Goal: Information Seeking & Learning: Learn about a topic

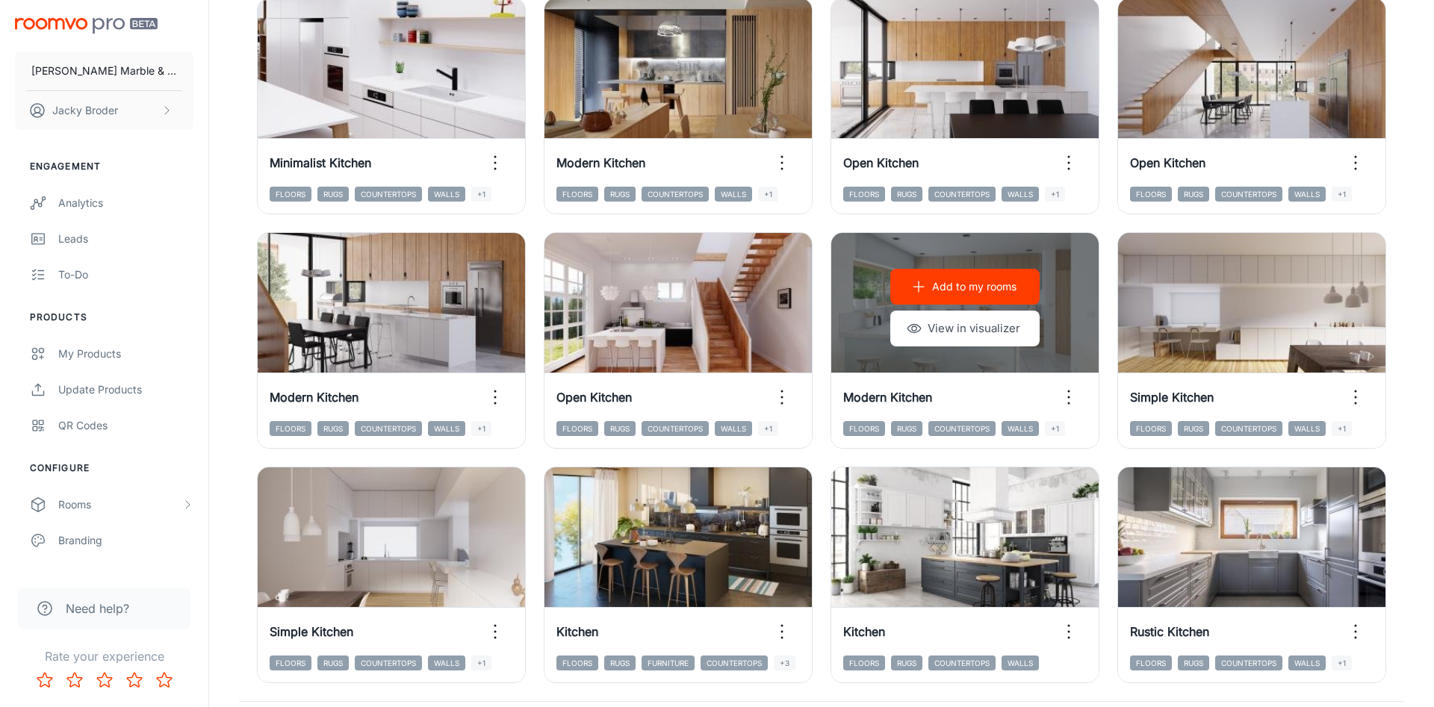
scroll to position [1514, 0]
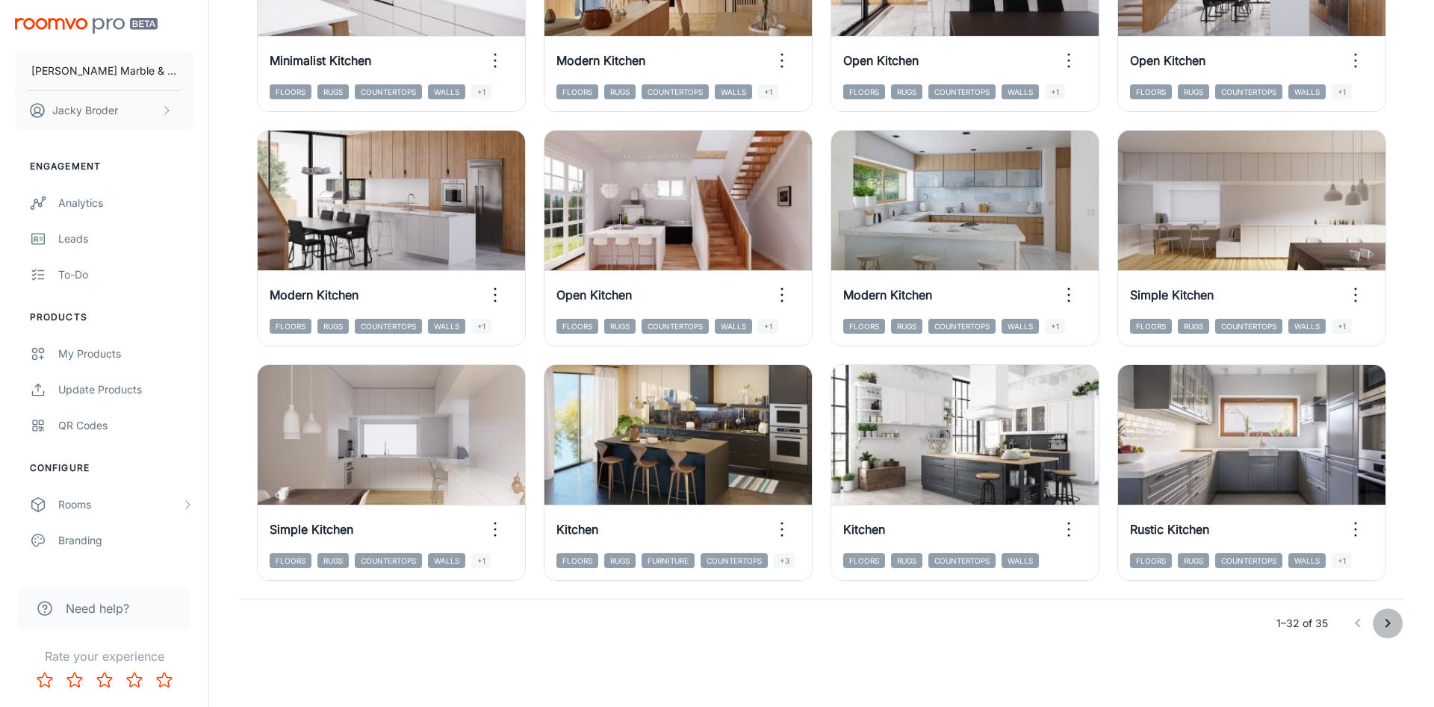
click at [1387, 612] on button "Go to next page" at bounding box center [1387, 624] width 30 height 30
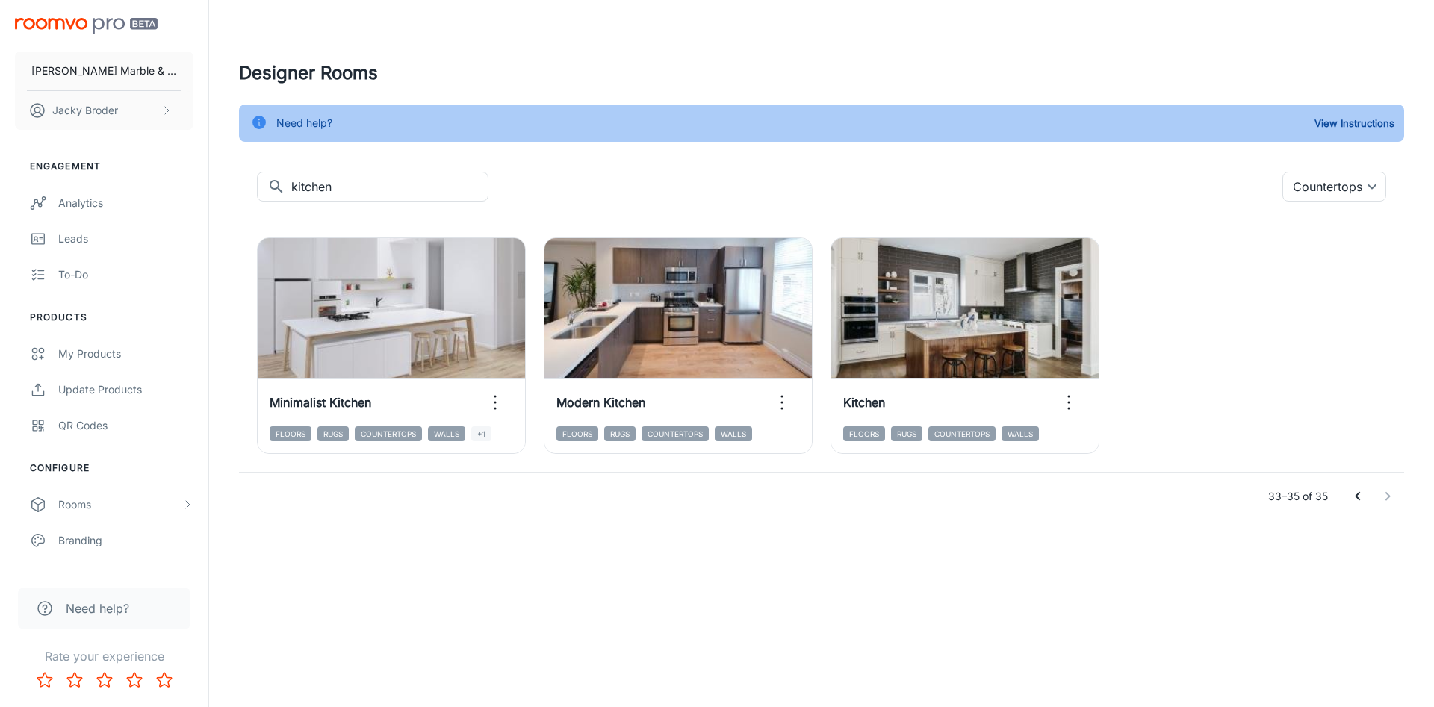
scroll to position [0, 0]
click at [1354, 496] on icon "Go to previous page" at bounding box center [1357, 497] width 18 height 18
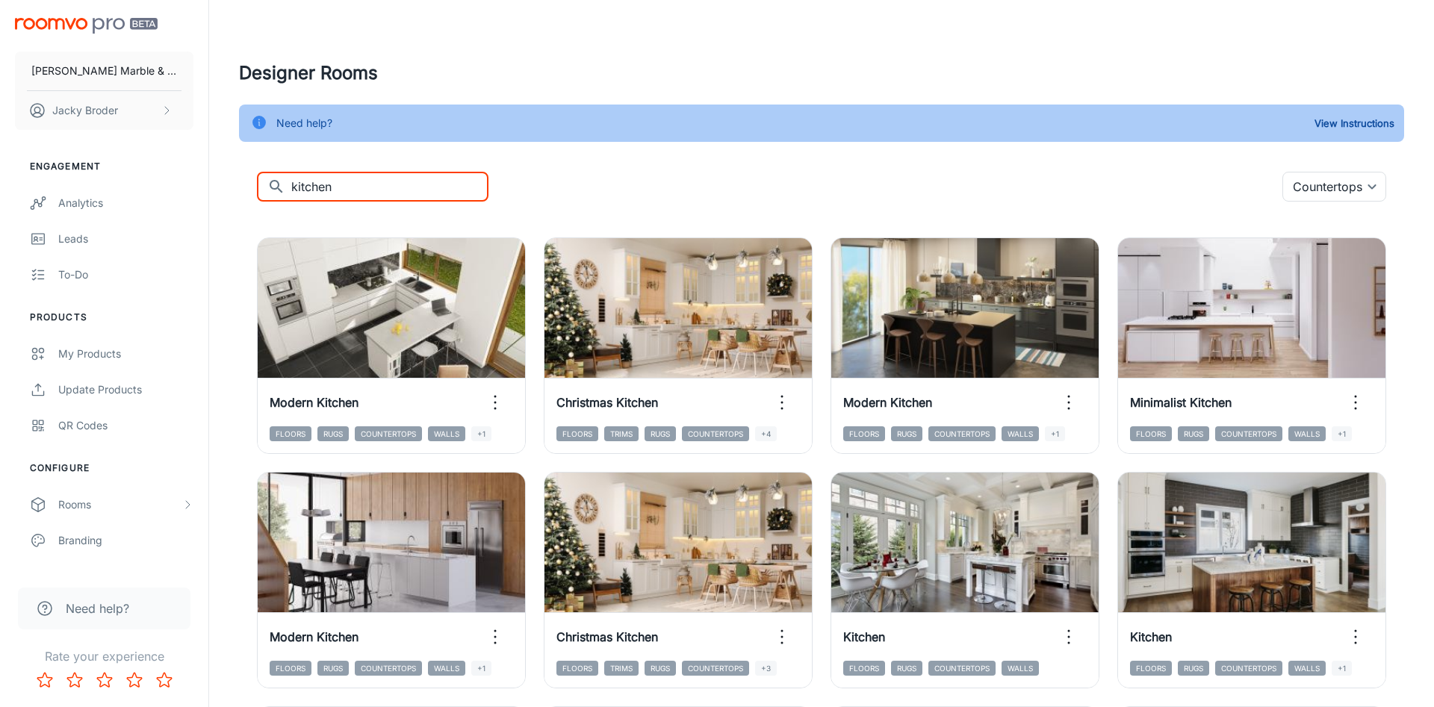
drag, startPoint x: 360, startPoint y: 188, endPoint x: 249, endPoint y: 175, distance: 111.3
click at [291, 175] on input "kitchen" at bounding box center [389, 187] width 197 height 30
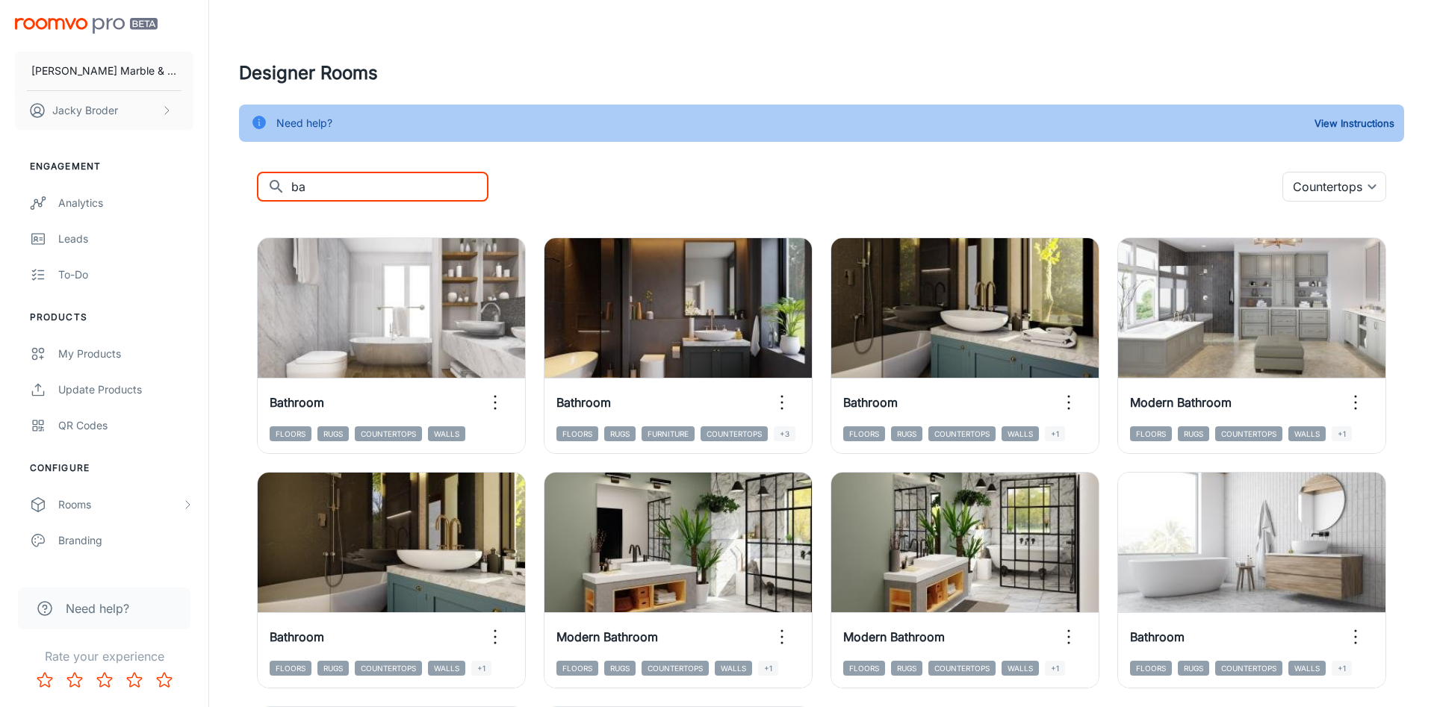
type input "b"
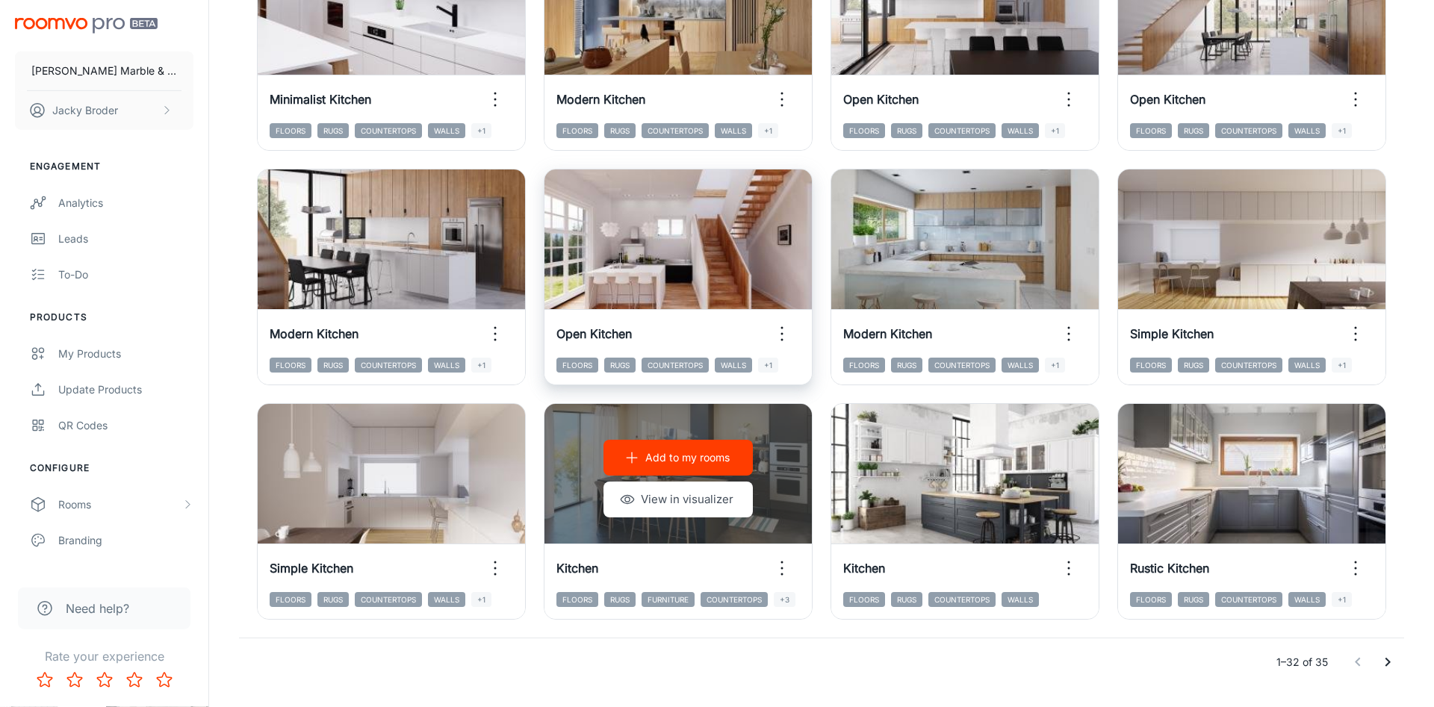
scroll to position [1489, 0]
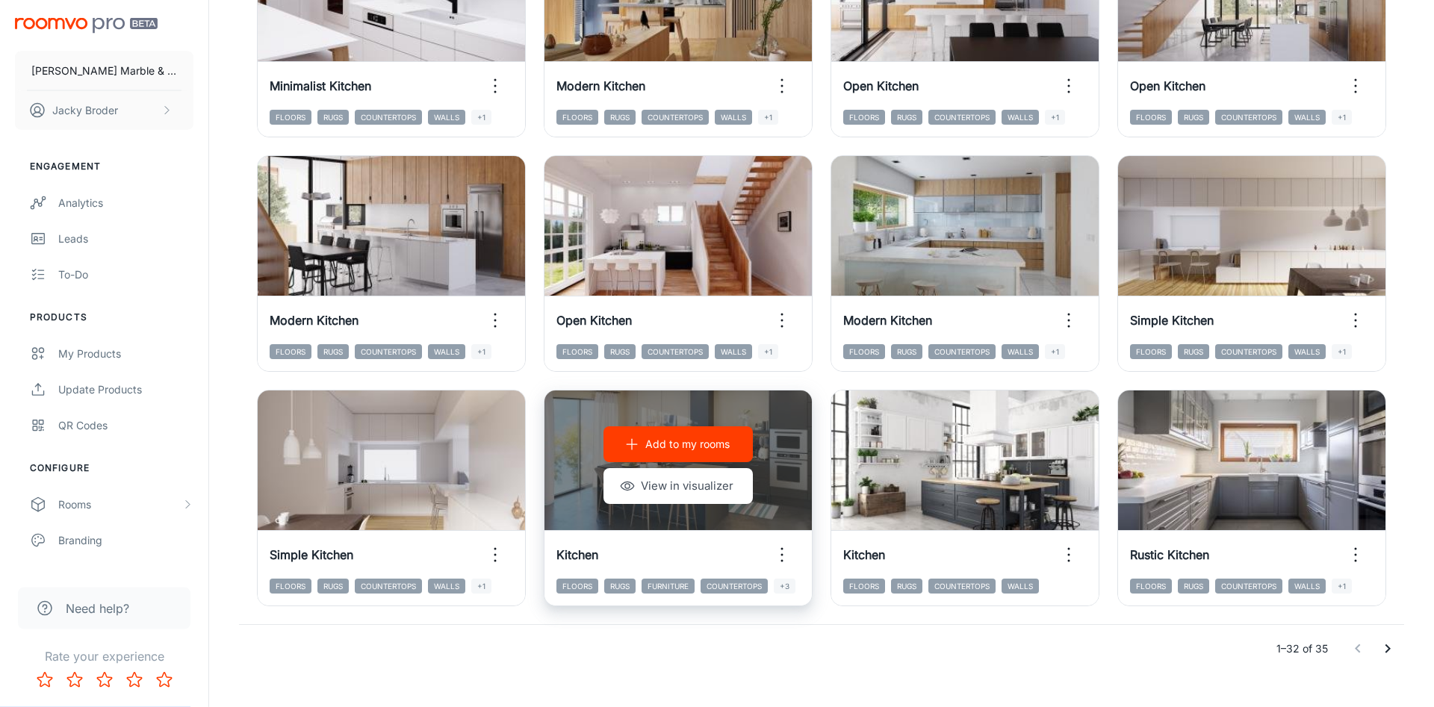
type input "kitchen"
click at [671, 448] on p "Add to my rooms" at bounding box center [687, 444] width 84 height 16
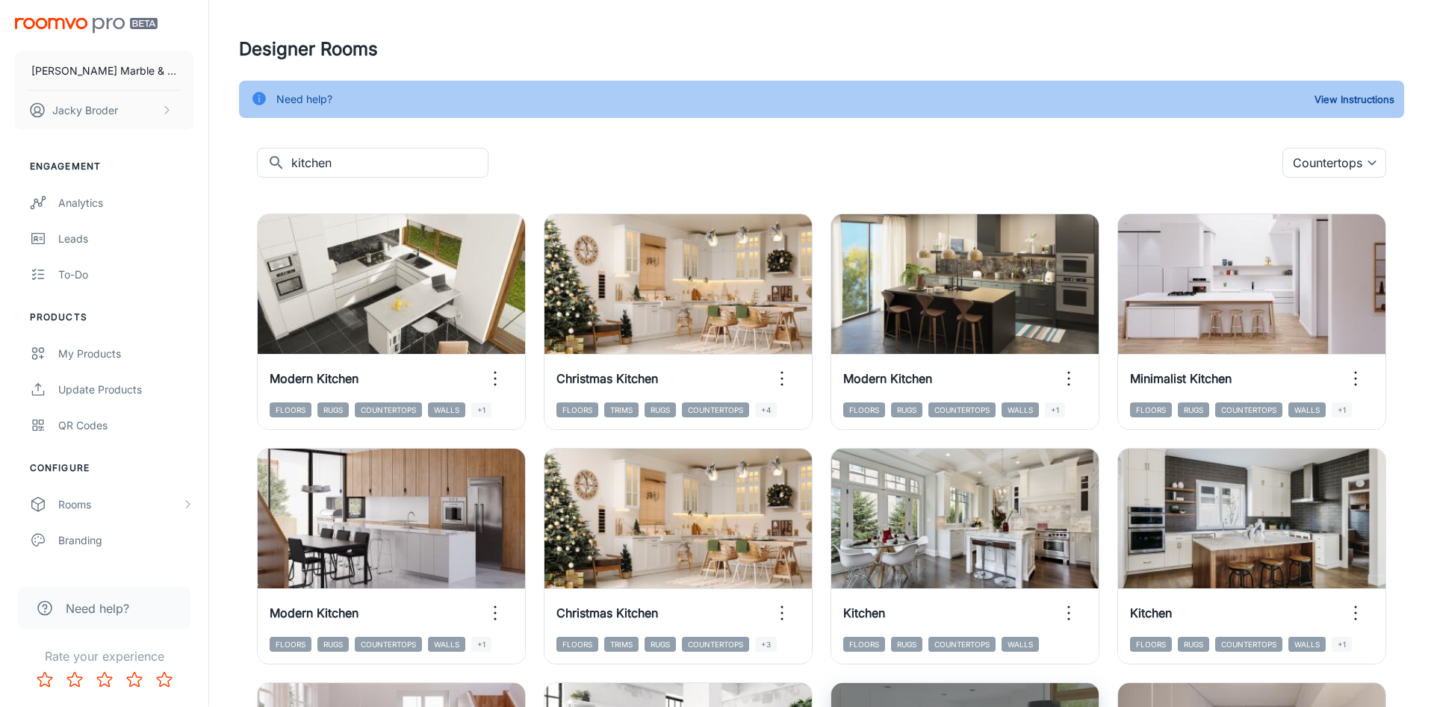
scroll to position [0, 0]
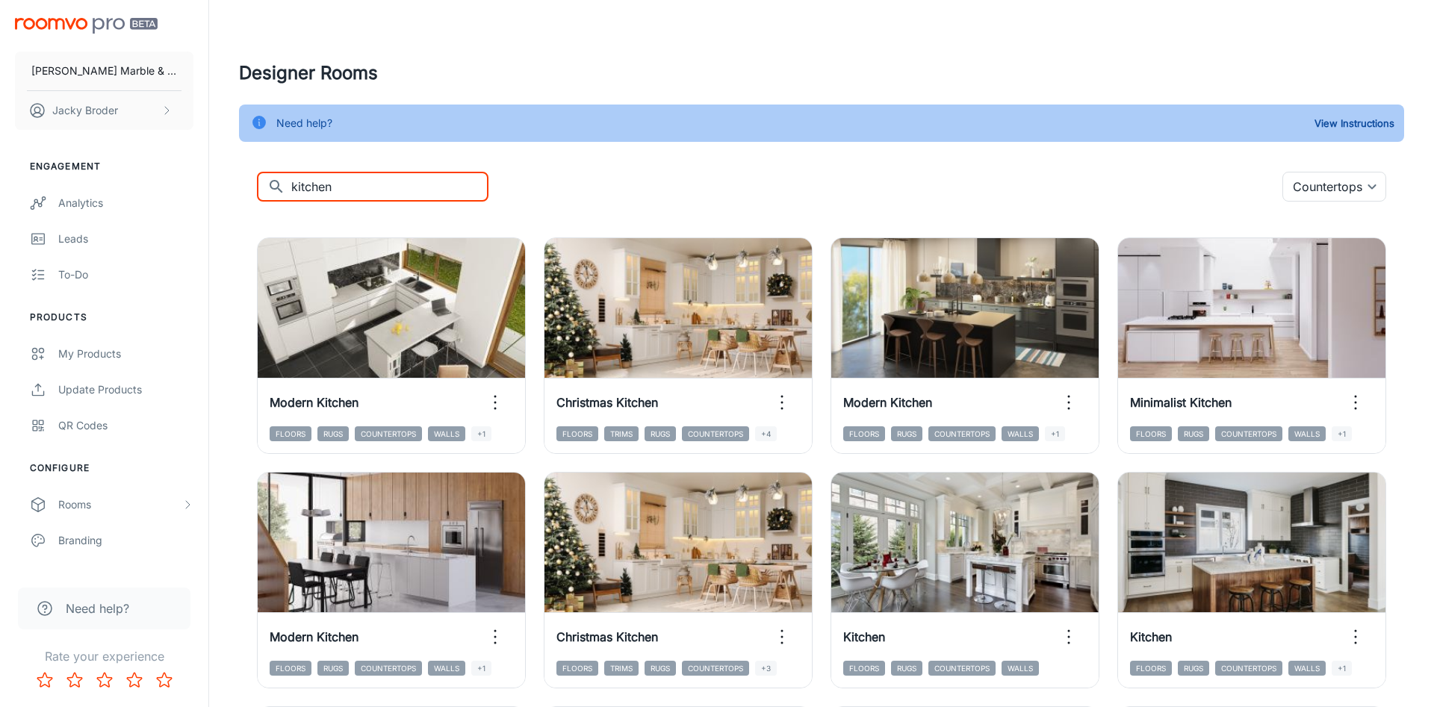
drag, startPoint x: 400, startPoint y: 191, endPoint x: 253, endPoint y: 191, distance: 147.1
click at [291, 191] on input "kitchen" at bounding box center [389, 187] width 197 height 30
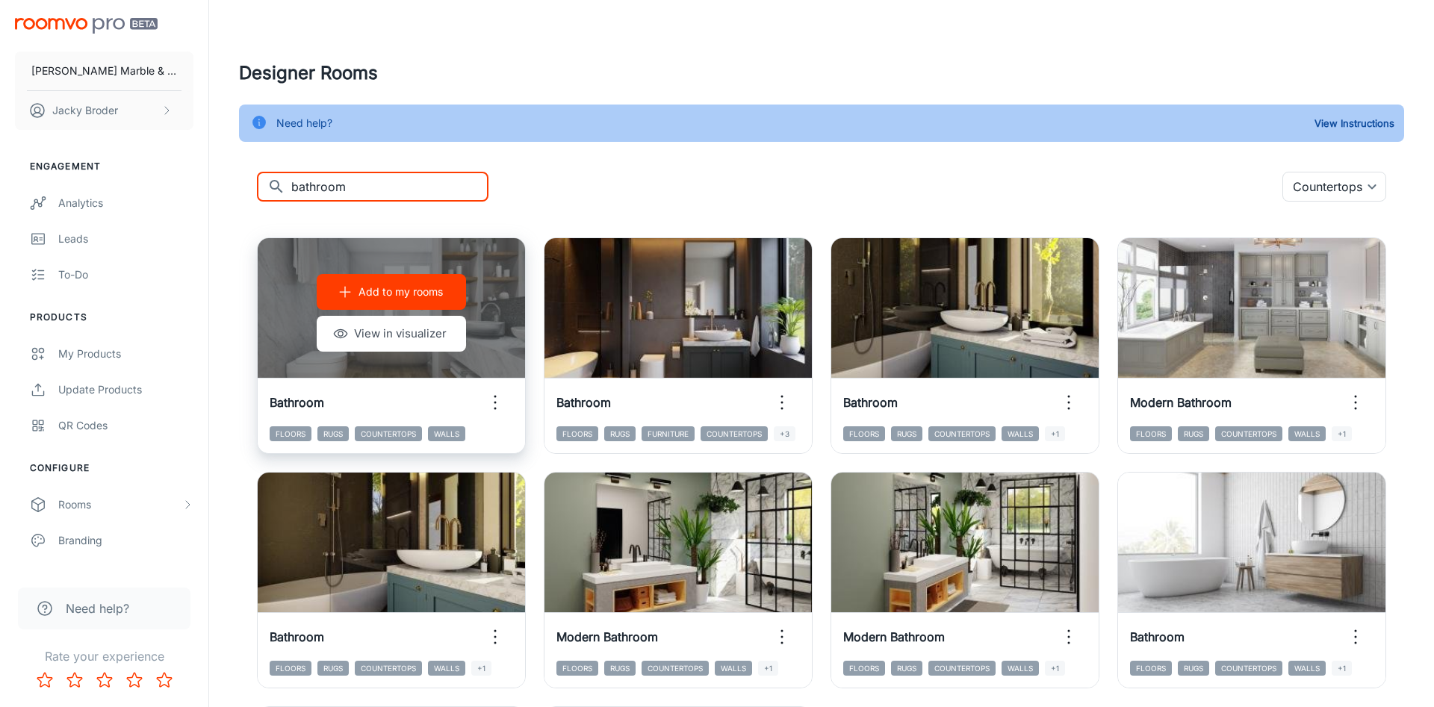
type input "bathroom"
click at [407, 292] on p "Add to my rooms" at bounding box center [400, 292] width 84 height 16
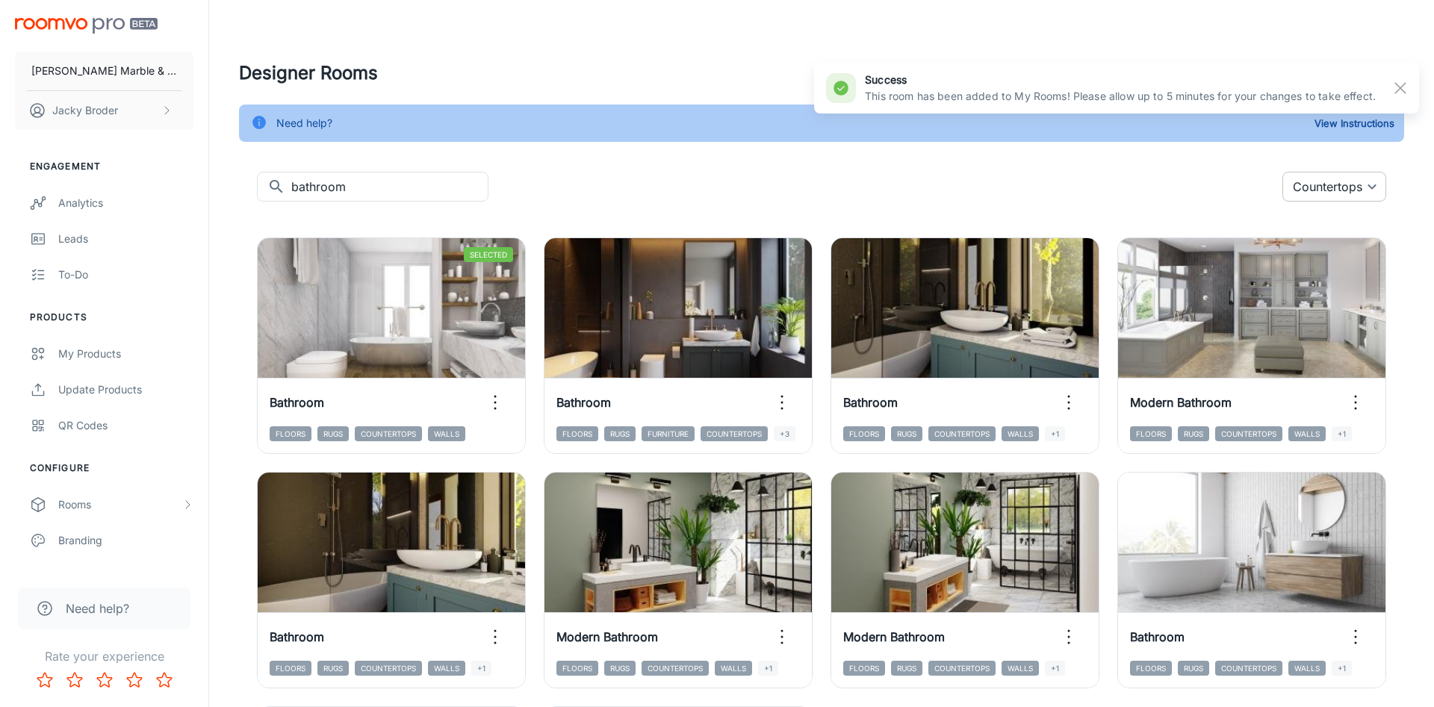
click at [1303, 189] on body "[PERSON_NAME] Marble & Stone [PERSON_NAME] Engagement Analytics Leads To-do Pro…" at bounding box center [717, 353] width 1434 height 707
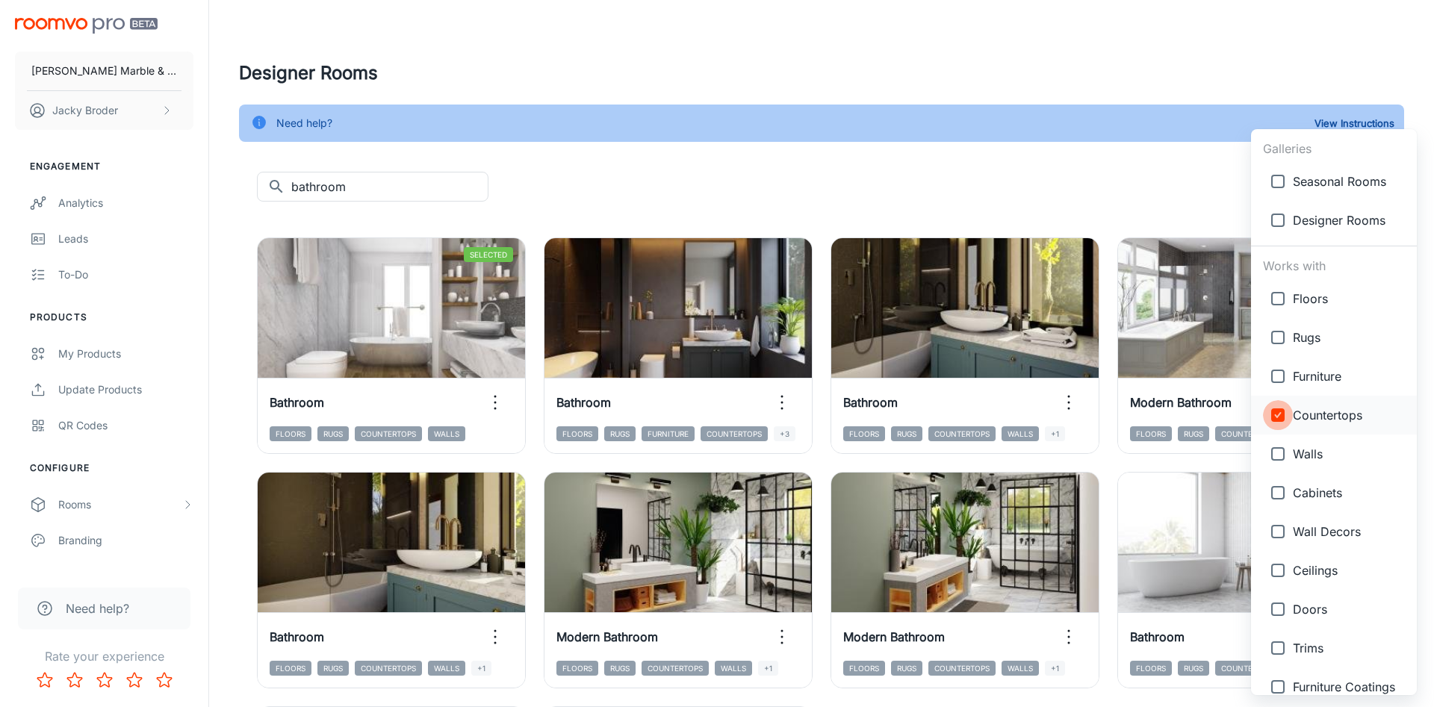
click at [1277, 416] on input "checkbox" at bounding box center [1278, 415] width 30 height 30
checkbox input "false"
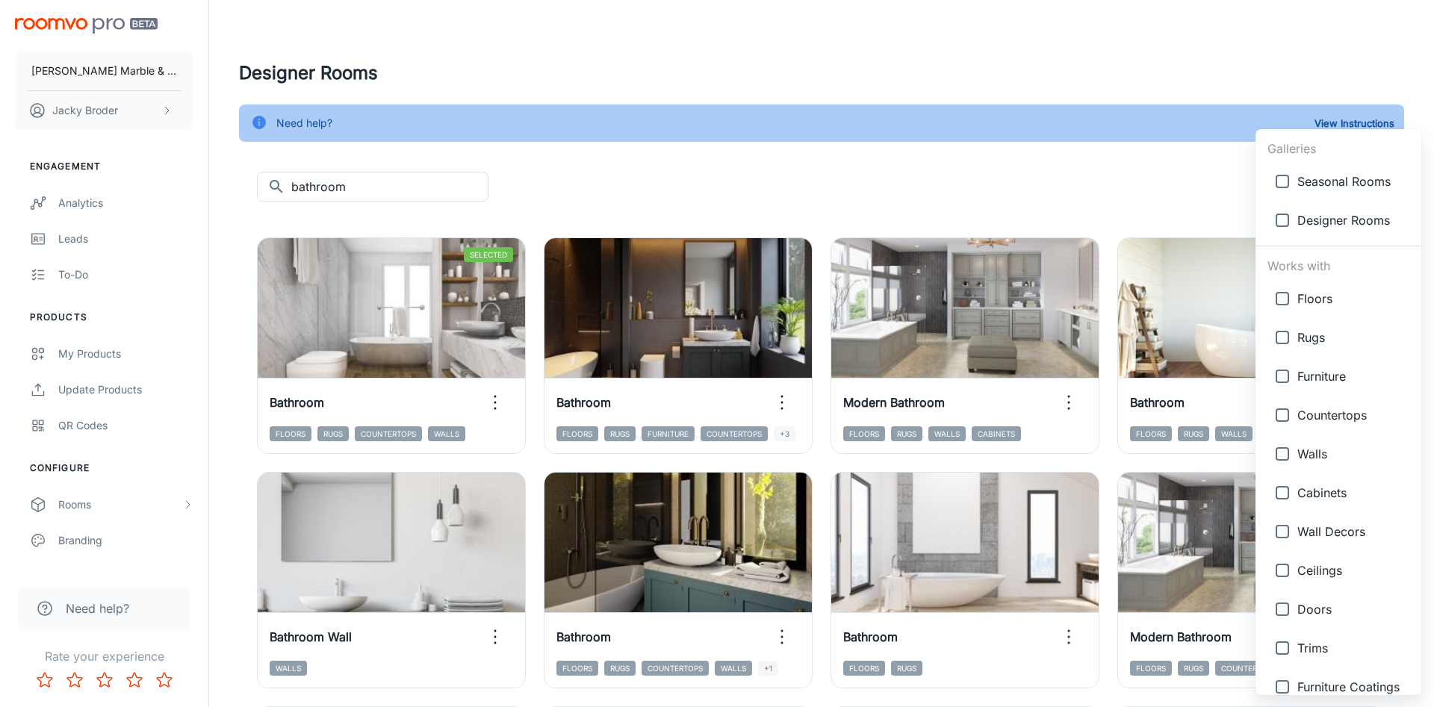
click at [1092, 196] on div at bounding box center [717, 353] width 1434 height 707
click at [1351, 187] on body "[PERSON_NAME] Marble & Stone [PERSON_NAME] Engagement Analytics Leads To-do Pro…" at bounding box center [717, 353] width 1434 height 707
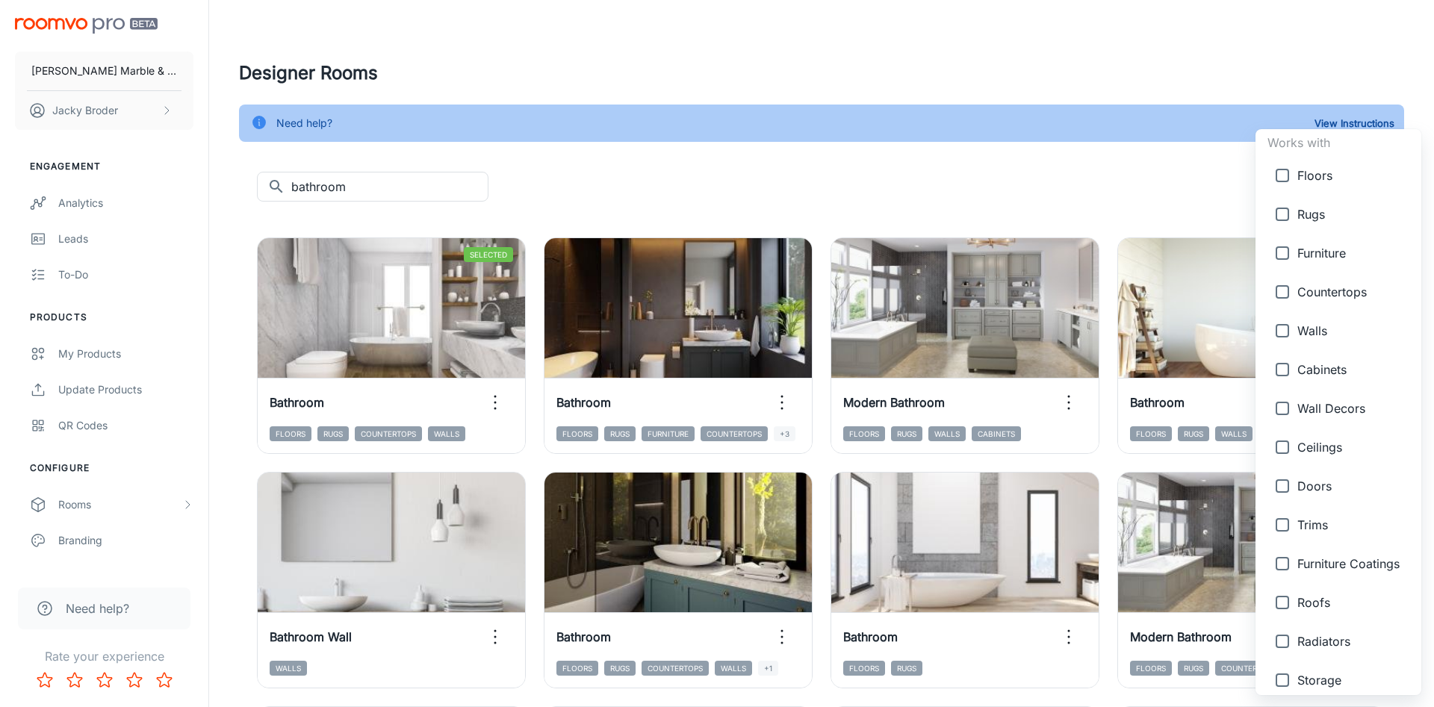
scroll to position [122, 0]
click at [1282, 296] on input "checkbox" at bounding box center [1282, 293] width 30 height 30
checkbox input "true"
type input "{"type":"productType","id":"4"}"
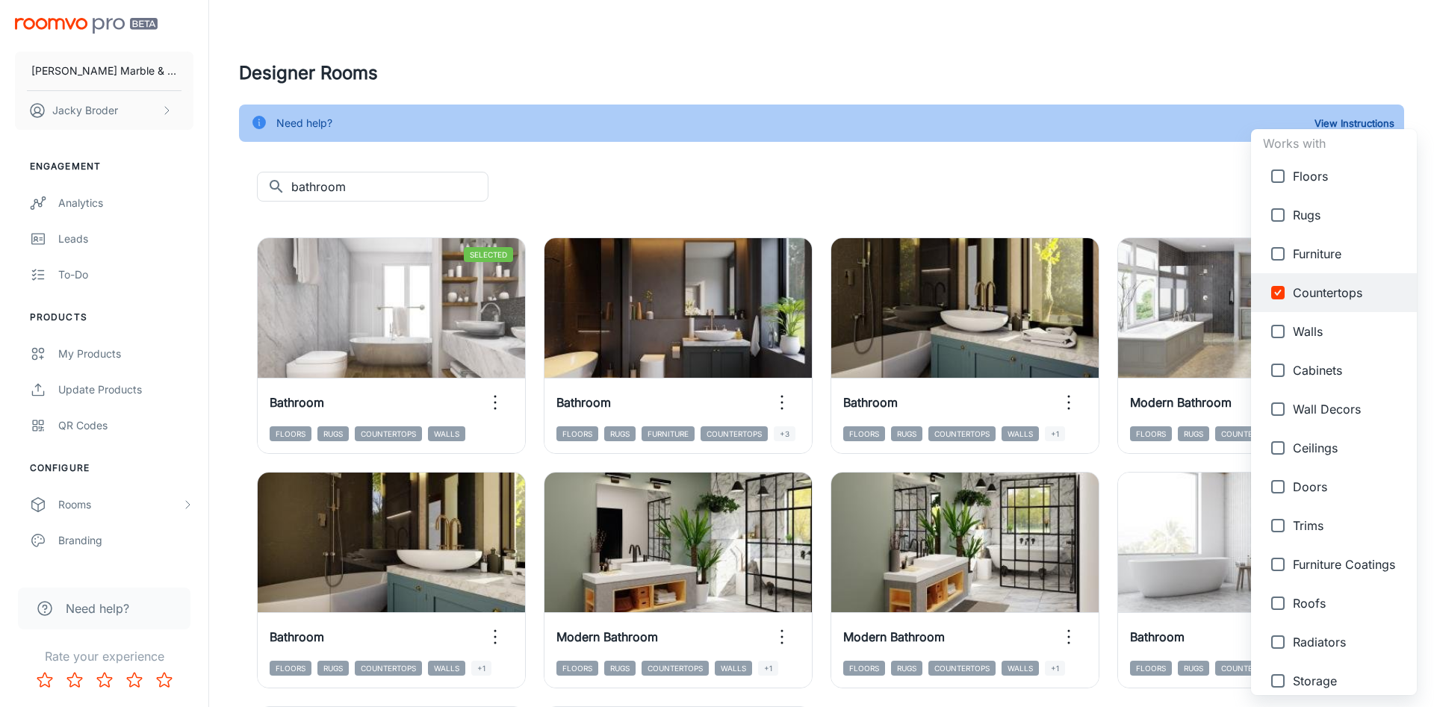
click at [1086, 212] on div at bounding box center [717, 353] width 1434 height 707
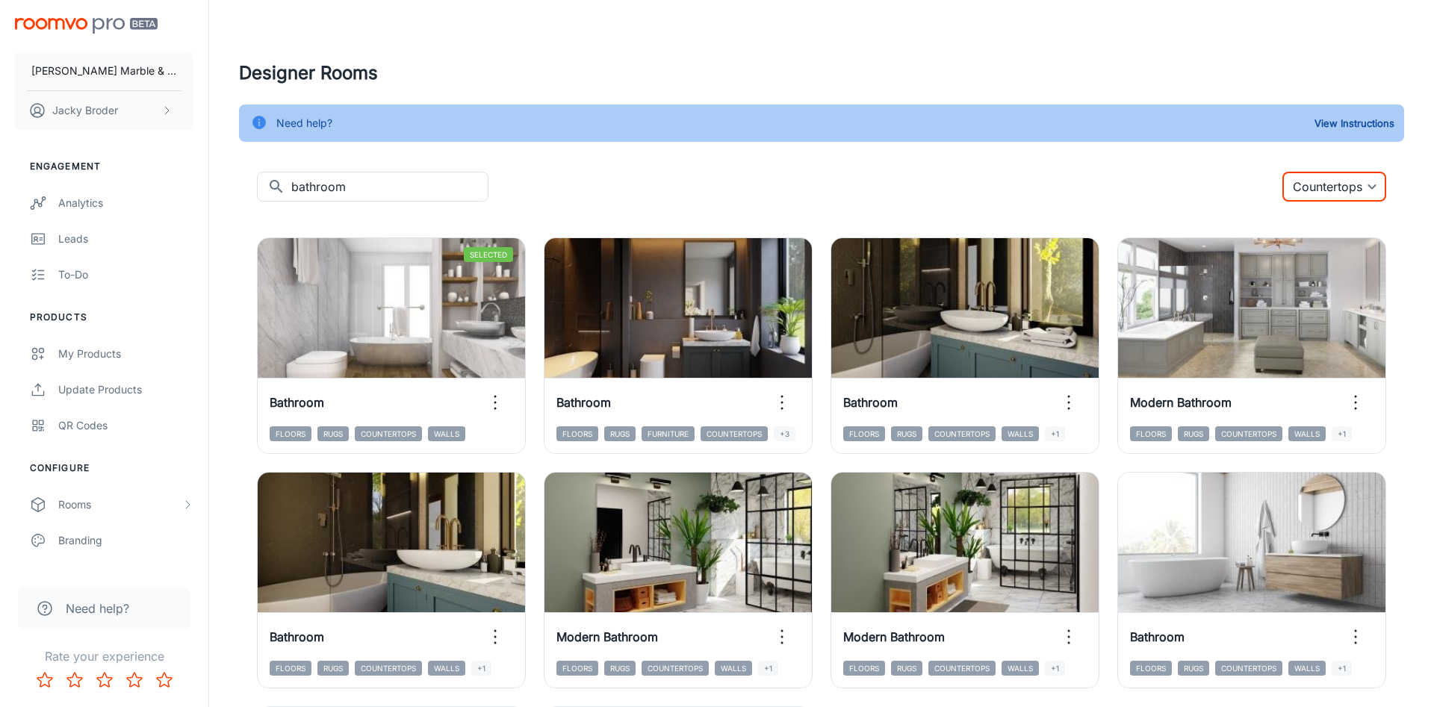
click at [1298, 208] on div "​ bathroom ​ Countertops {"type":"productType","id":"4"} ​ Selected Remove room…" at bounding box center [821, 581] width 1165 height 818
click at [1301, 195] on body "[PERSON_NAME] Marble & Stone [PERSON_NAME] Engagement Analytics Leads To-do Pro…" at bounding box center [717, 353] width 1434 height 707
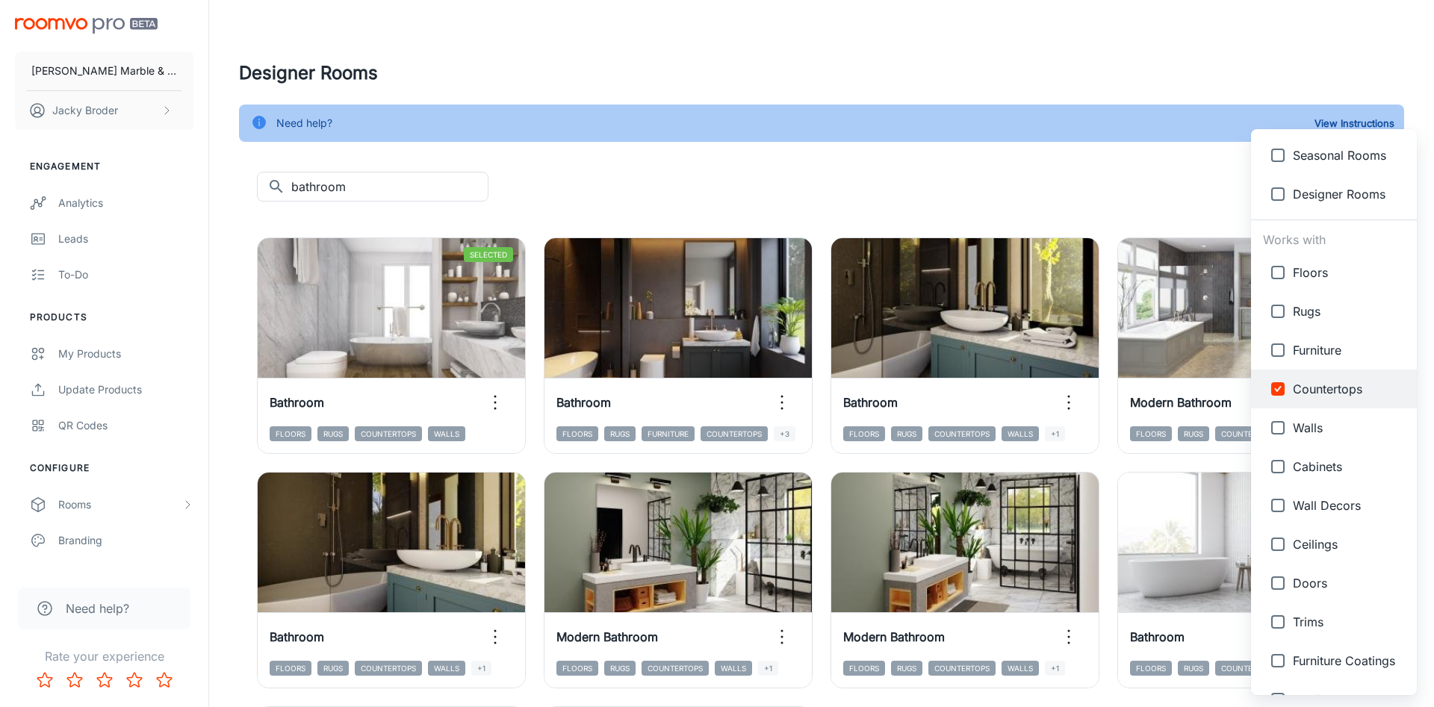
scroll to position [27, 0]
click at [1278, 427] on input "checkbox" at bounding box center [1278, 427] width 30 height 30
checkbox input "true"
type input "{"type":"productType","id":"4"},{"type":"productType","id":"5"}"
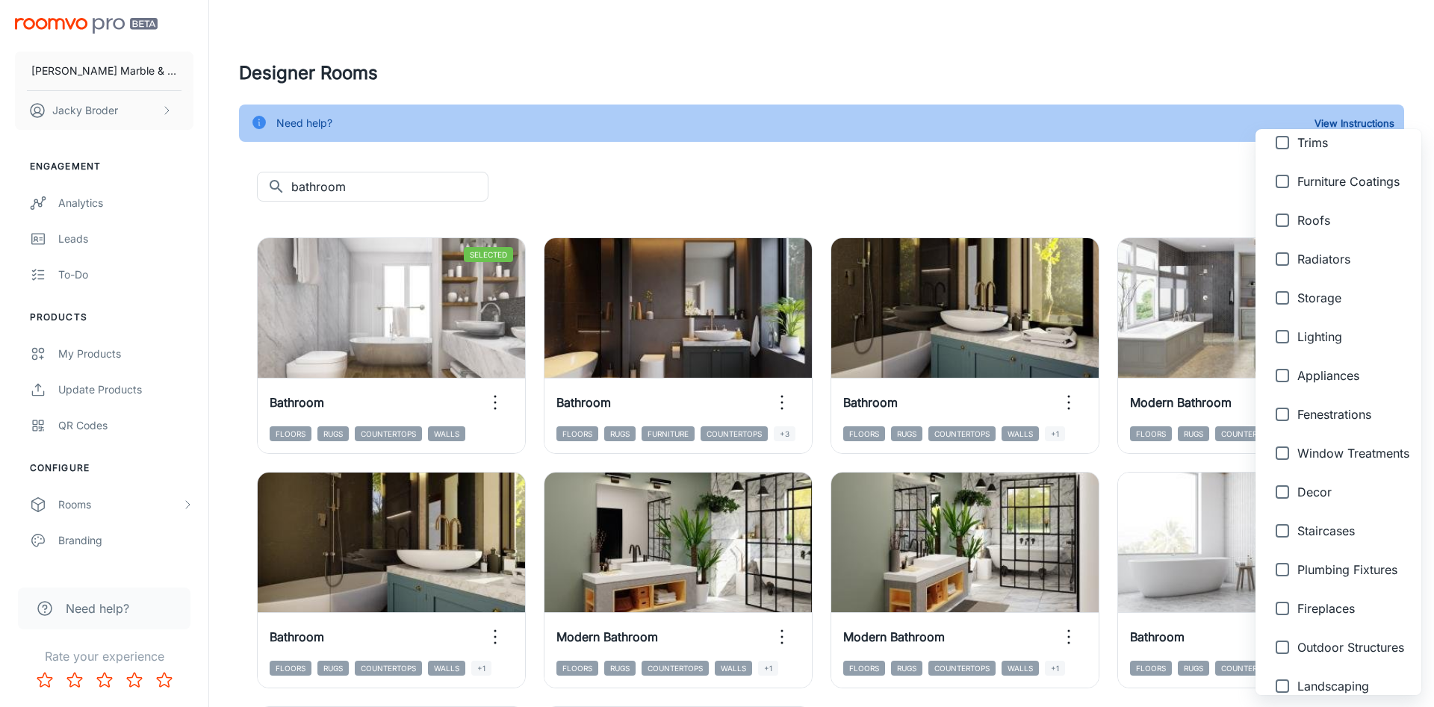
scroll to position [522, 0]
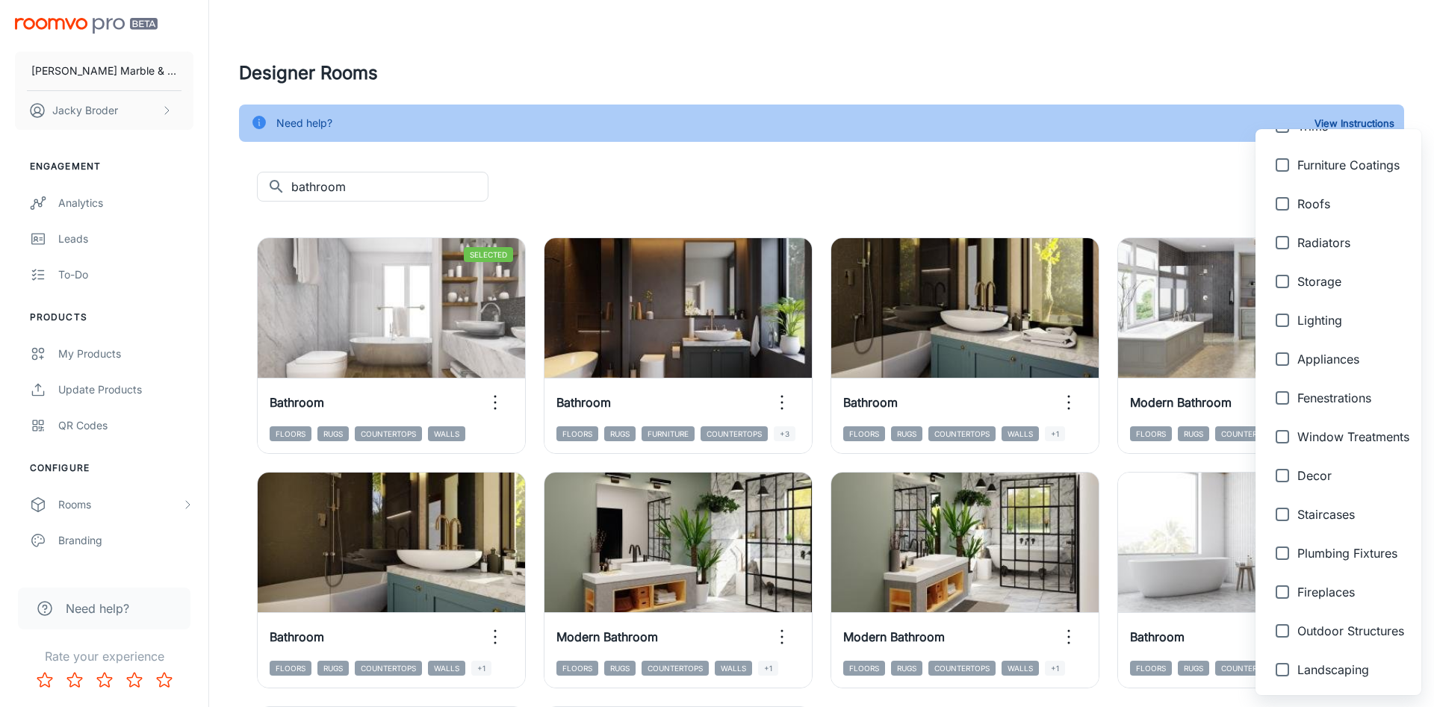
click at [1142, 175] on div at bounding box center [717, 353] width 1434 height 707
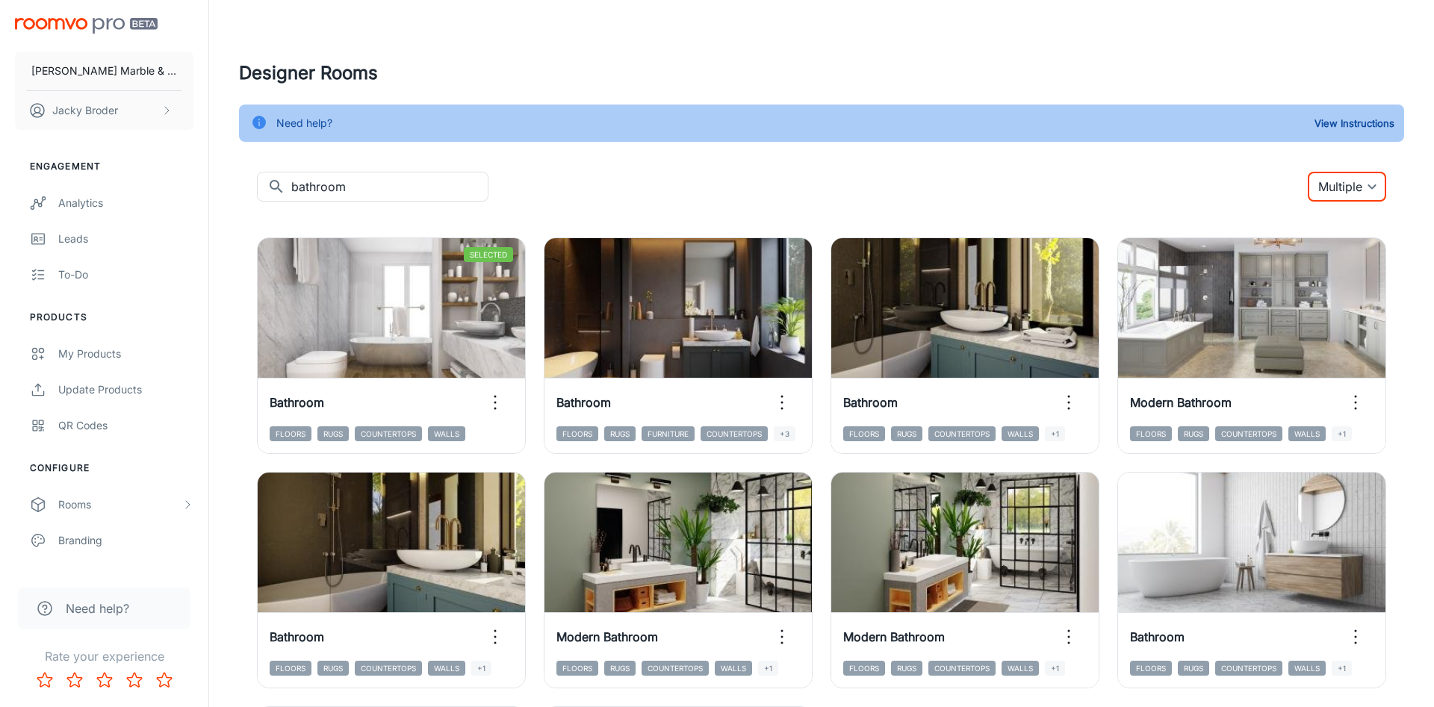
click at [1142, 175] on div "Galleries Seasonal Rooms Designer Rooms Works with Floors Rugs Furniture Counte…" at bounding box center [717, 353] width 1434 height 707
drag, startPoint x: 425, startPoint y: 187, endPoint x: 225, endPoint y: 186, distance: 199.4
click at [291, 186] on input "bathroom" at bounding box center [389, 187] width 197 height 30
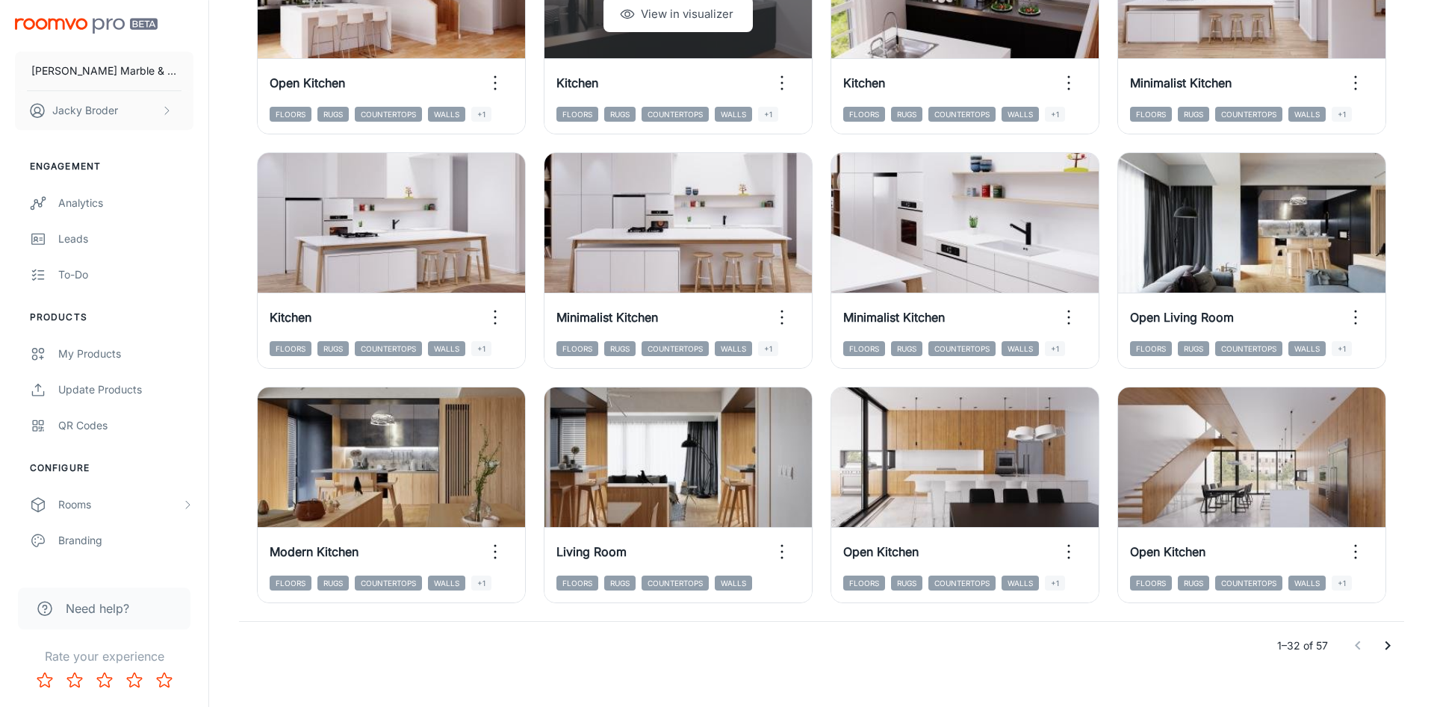
scroll to position [1514, 0]
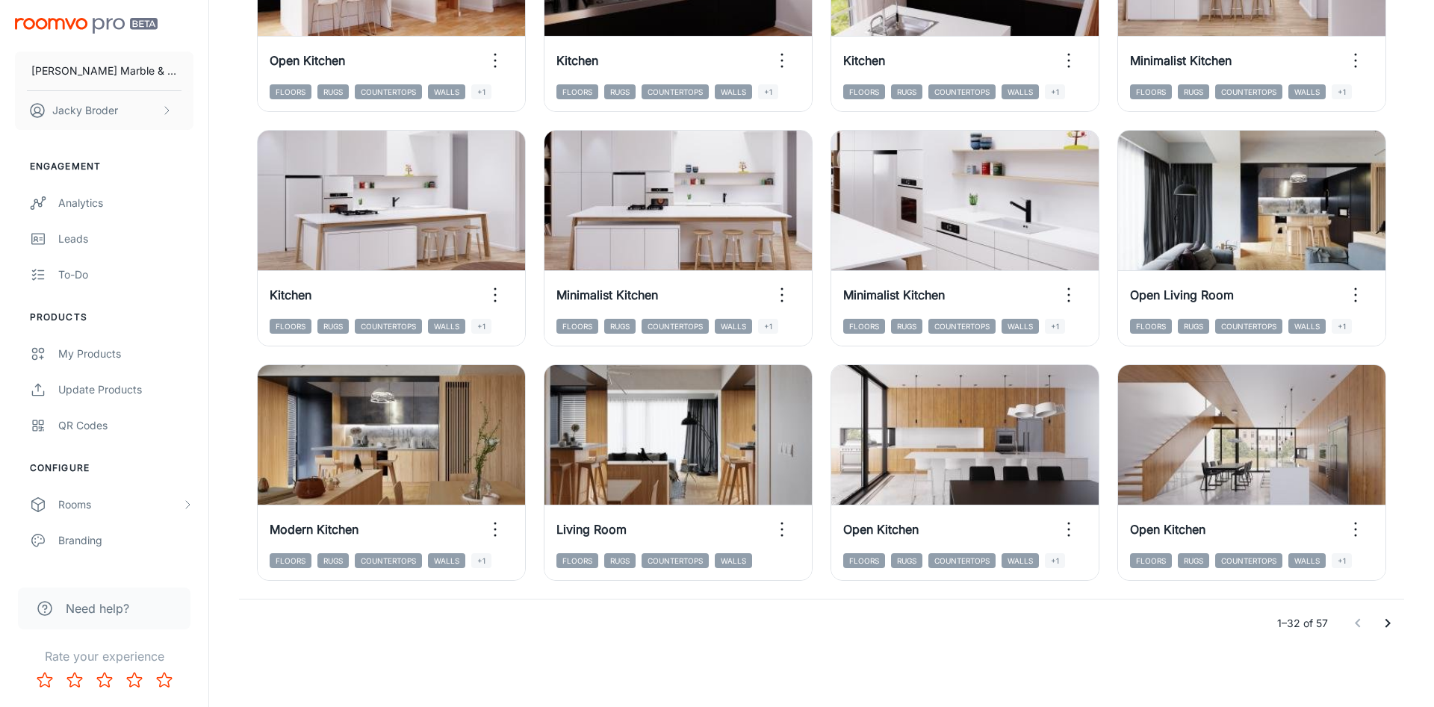
click at [1384, 623] on icon "Go to next page" at bounding box center [1387, 624] width 18 height 18
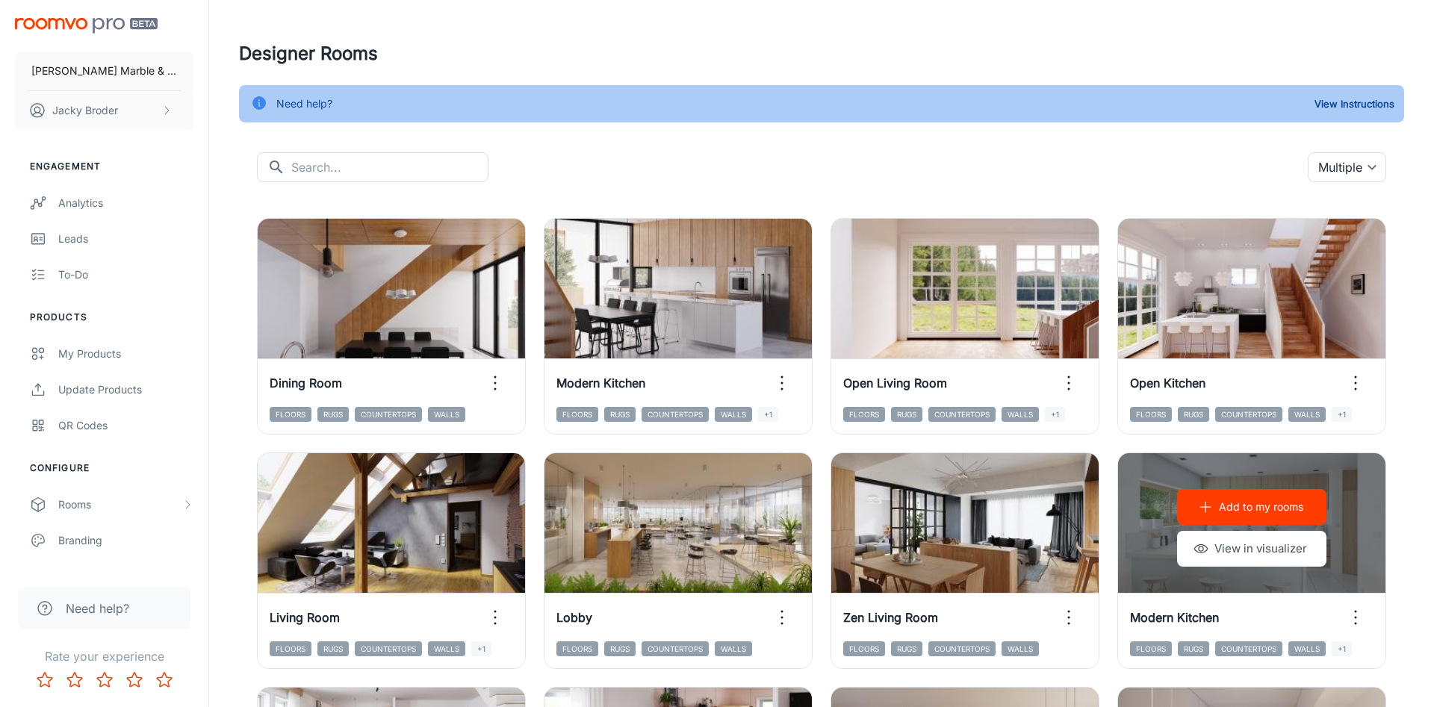
scroll to position [0, 0]
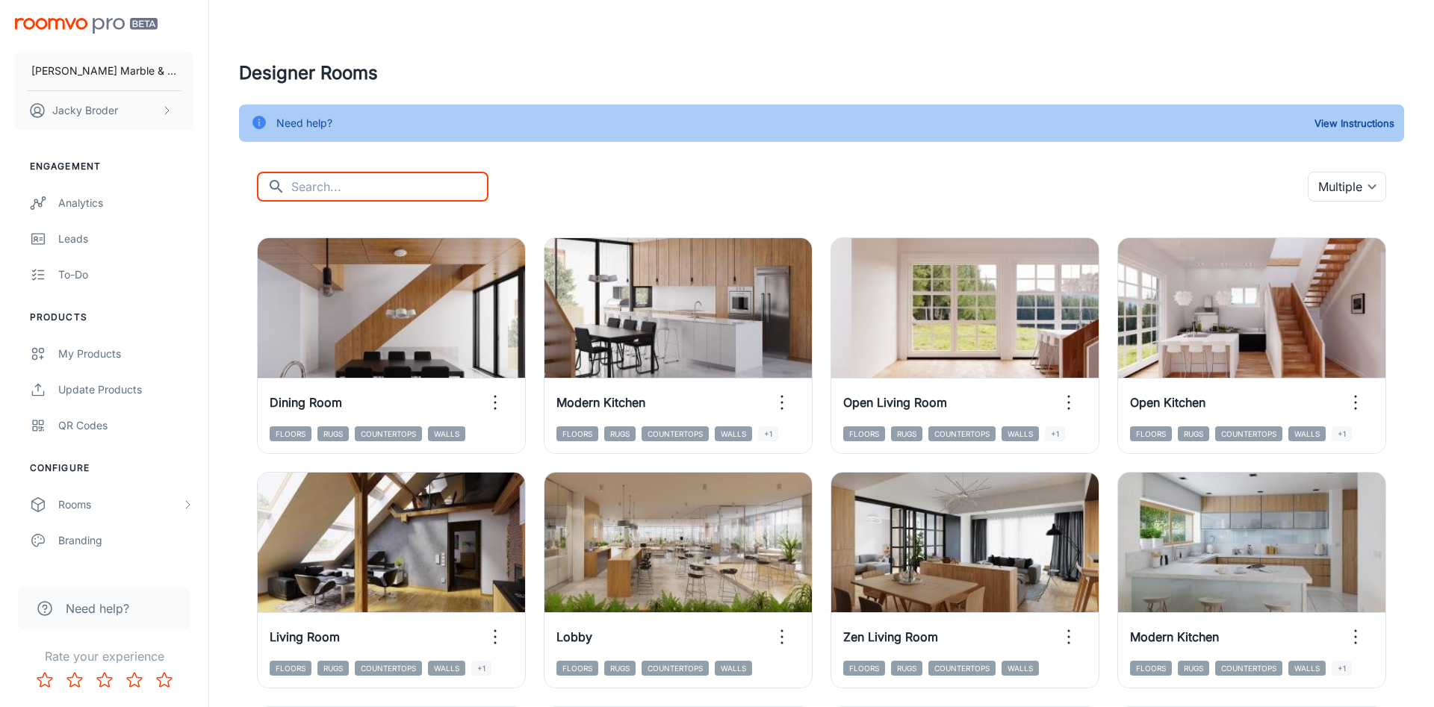
click at [348, 180] on input "text" at bounding box center [389, 187] width 197 height 30
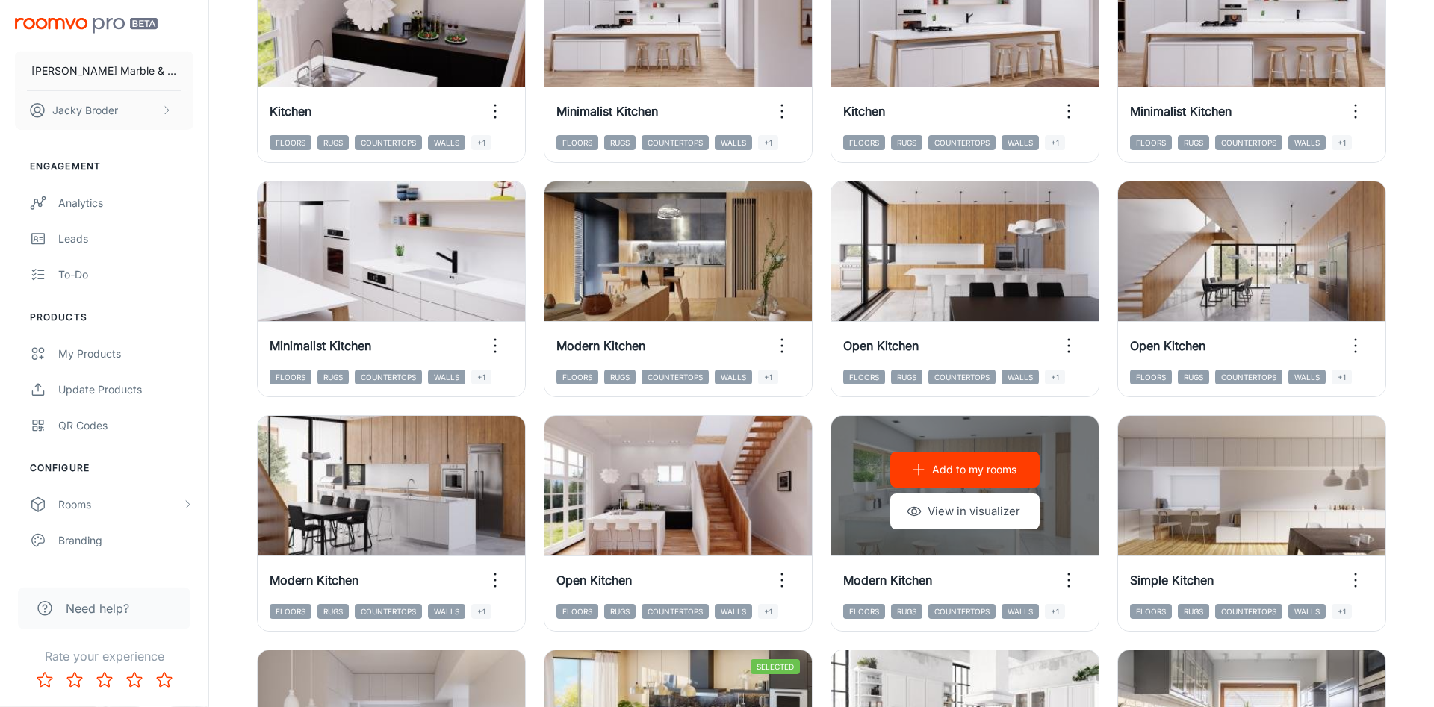
scroll to position [1230, 0]
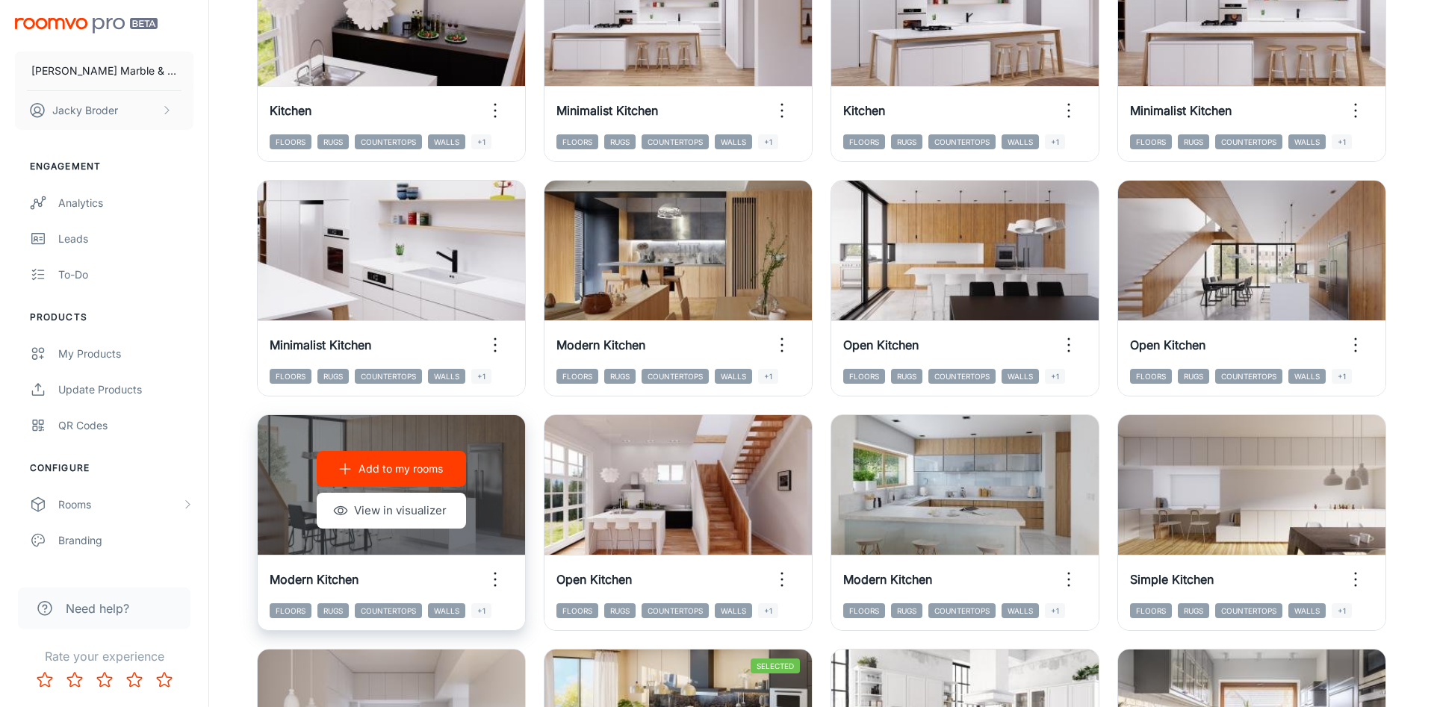
type input "kitchen"
click at [386, 469] on p "Add to my rooms" at bounding box center [400, 469] width 84 height 16
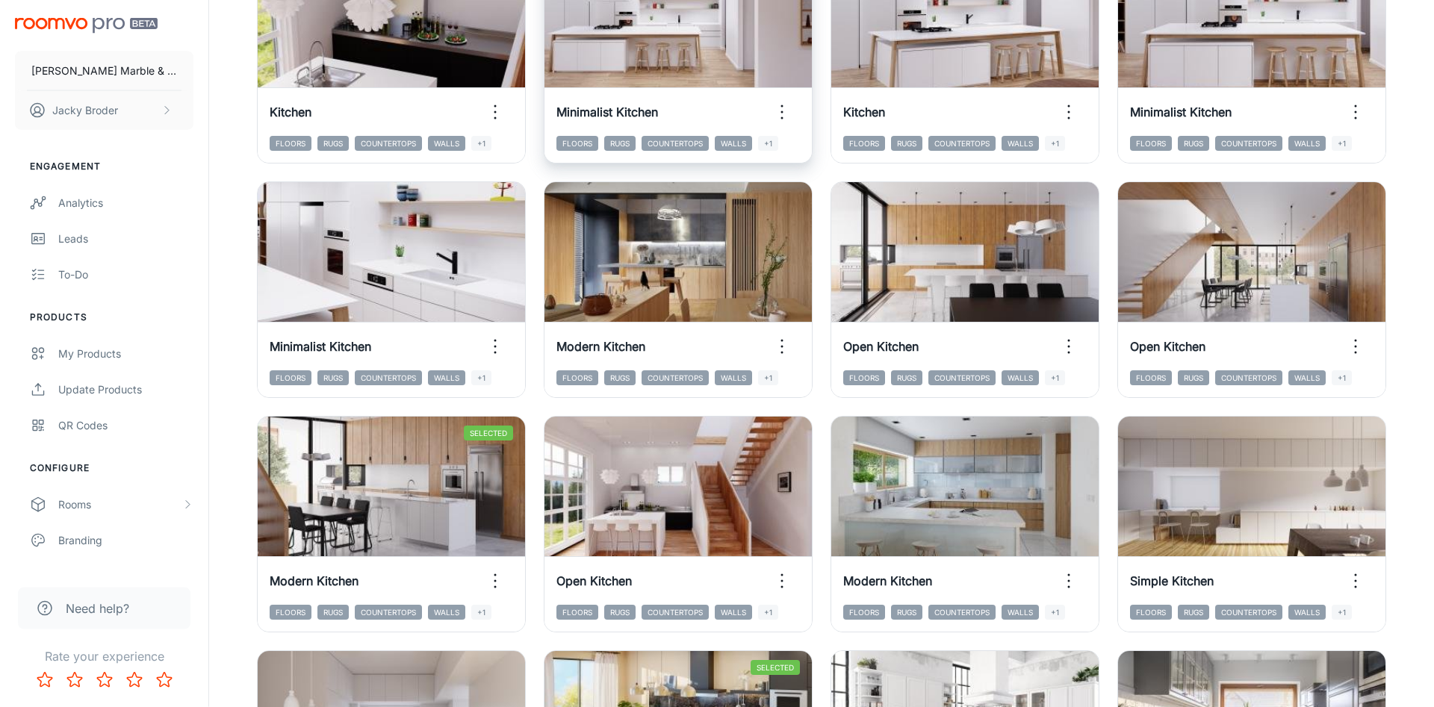
scroll to position [1228, 0]
